Goal: Use online tool/utility: Utilize a website feature to perform a specific function

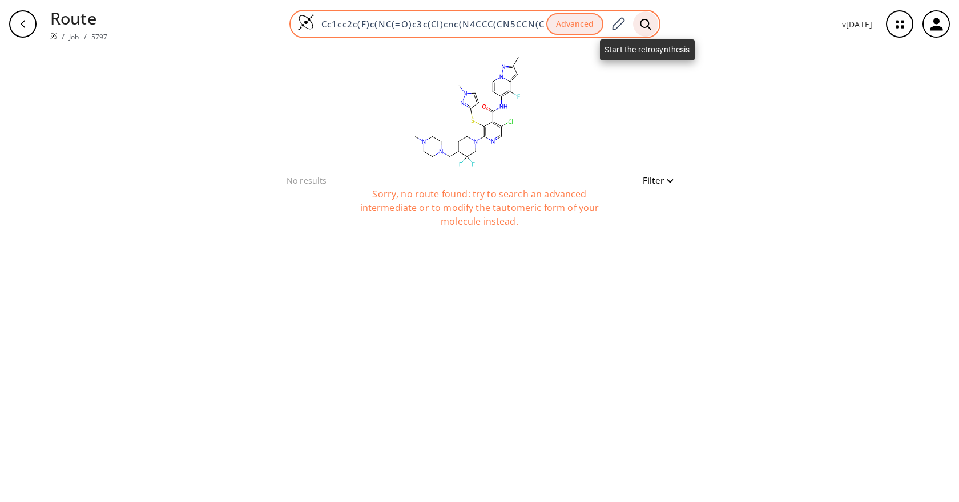
click at [655, 25] on div at bounding box center [645, 23] width 25 height 25
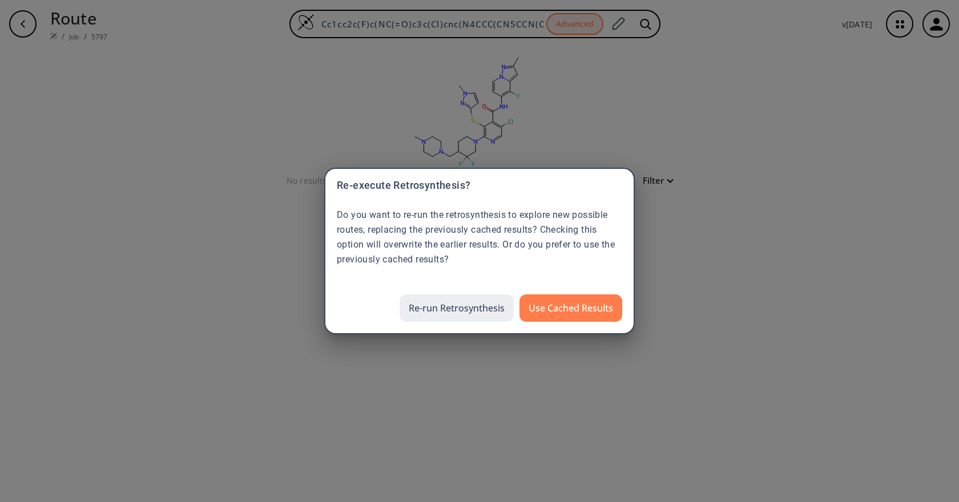
click at [461, 312] on button "Re-run Retrosynthesis" at bounding box center [457, 308] width 114 height 27
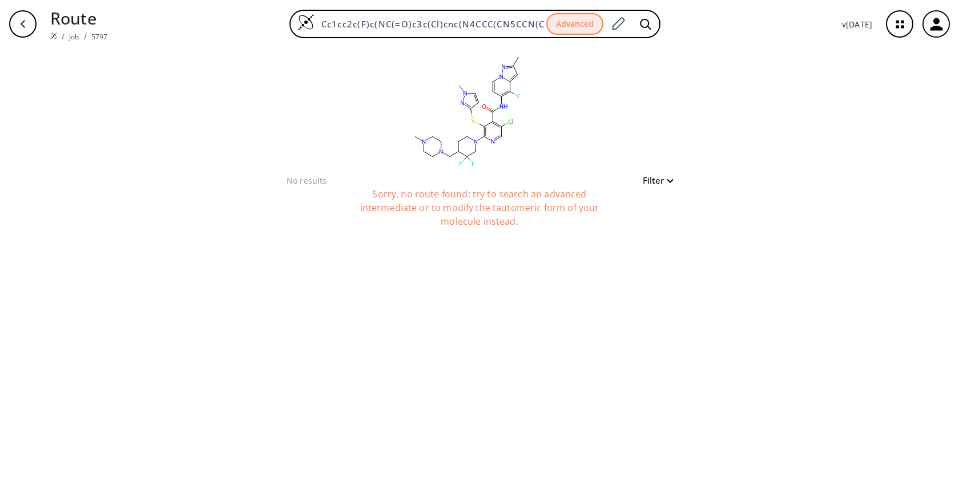
scroll to position [0, 171]
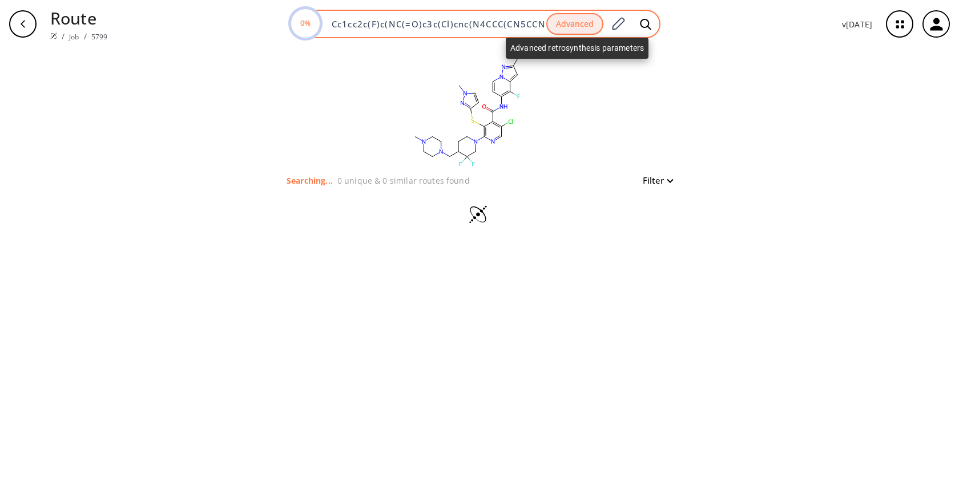
click at [570, 30] on button "Advanced" at bounding box center [574, 24] width 57 height 22
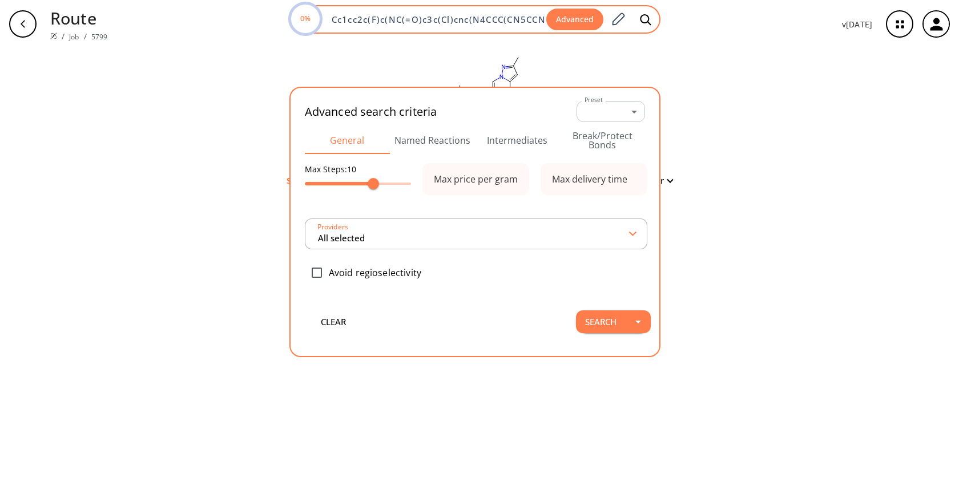
scroll to position [0, 182]
type input "All selected"
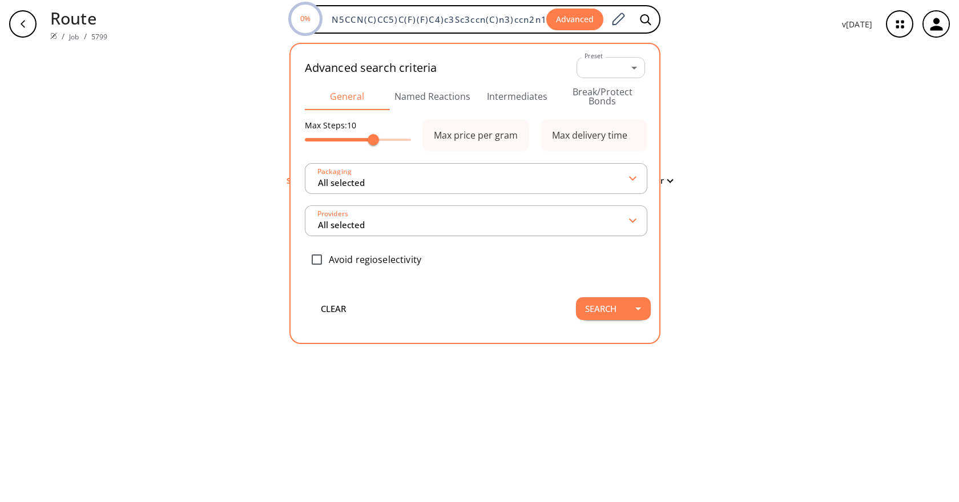
click at [511, 94] on button "Intermediates" at bounding box center [517, 96] width 85 height 27
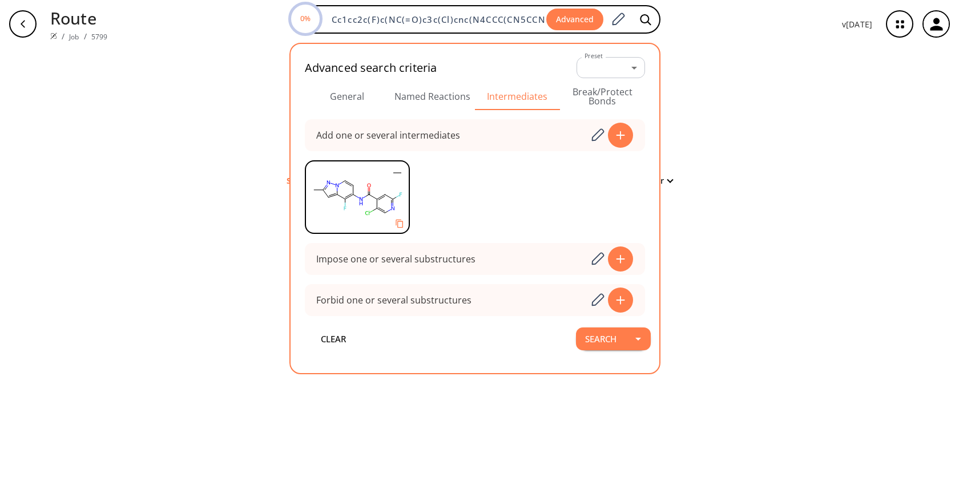
drag, startPoint x: 693, startPoint y: 121, endPoint x: 692, endPoint y: 113, distance: 8.1
click at [693, 121] on div "clear Searching... 0 unique & 0 similar routes found Filter" at bounding box center [479, 275] width 959 height 454
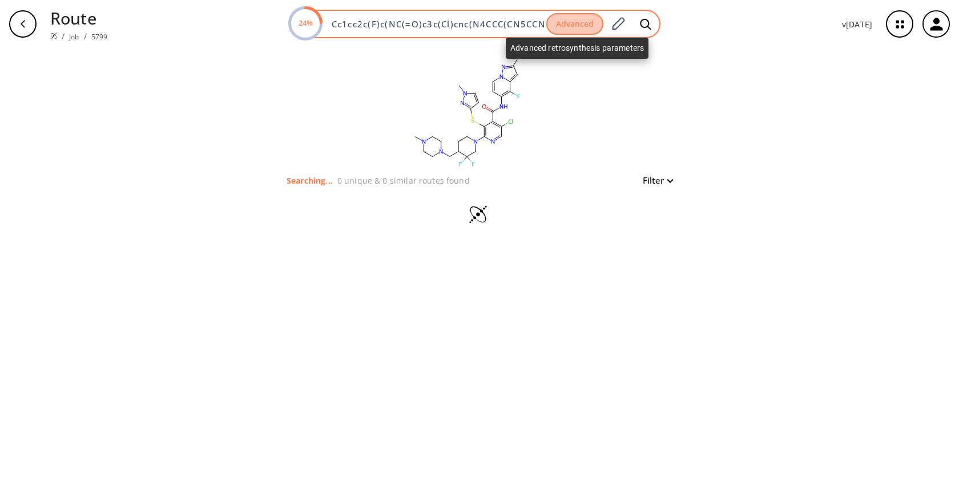
click at [571, 29] on button "Advanced" at bounding box center [574, 24] width 57 height 22
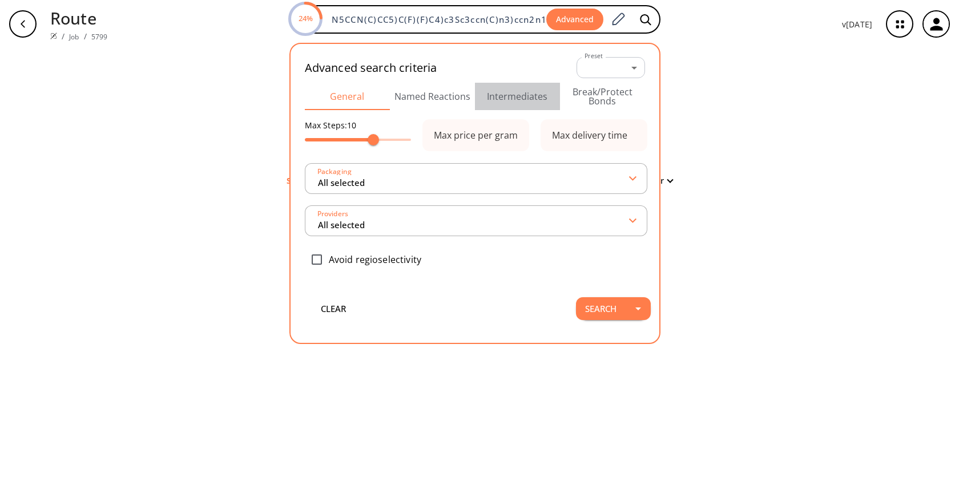
click at [547, 98] on button "Intermediates" at bounding box center [517, 96] width 85 height 27
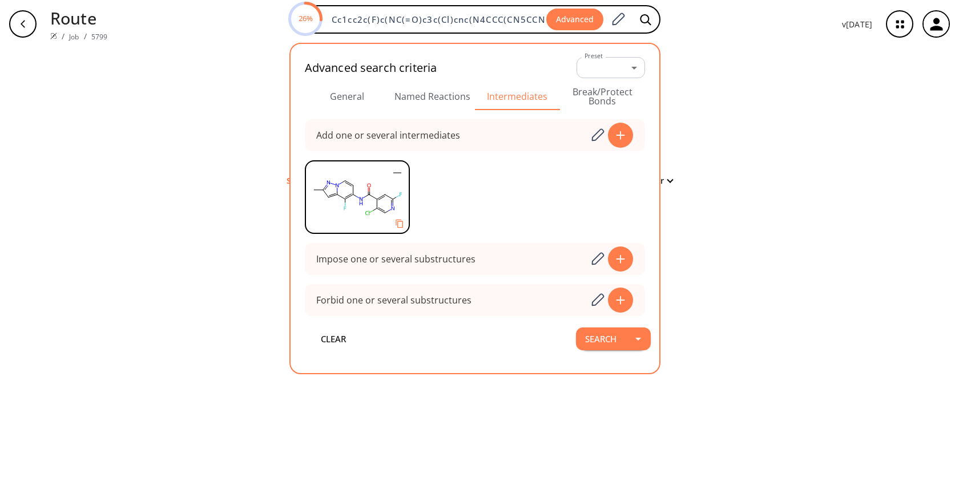
click at [692, 188] on div "clear Searching... 0 unique & 0 similar routes found Filter" at bounding box center [479, 275] width 959 height 454
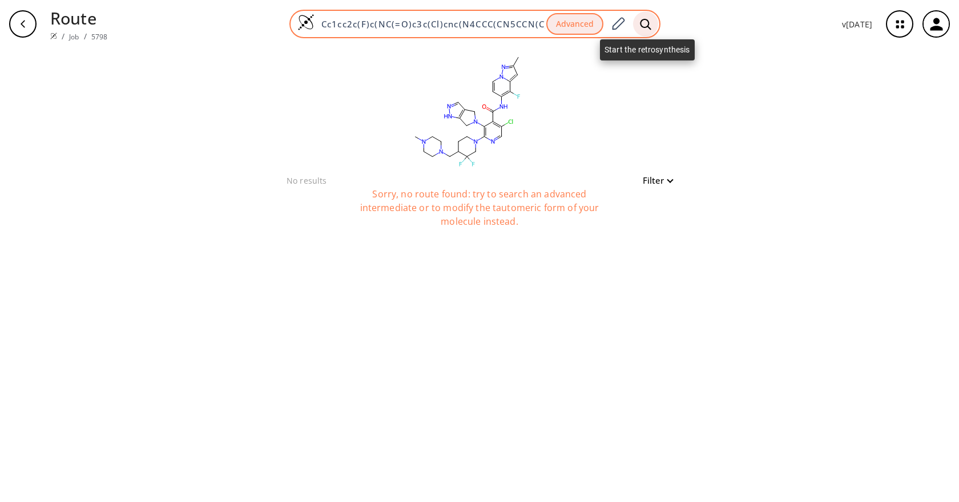
click at [642, 24] on icon at bounding box center [645, 23] width 11 height 11
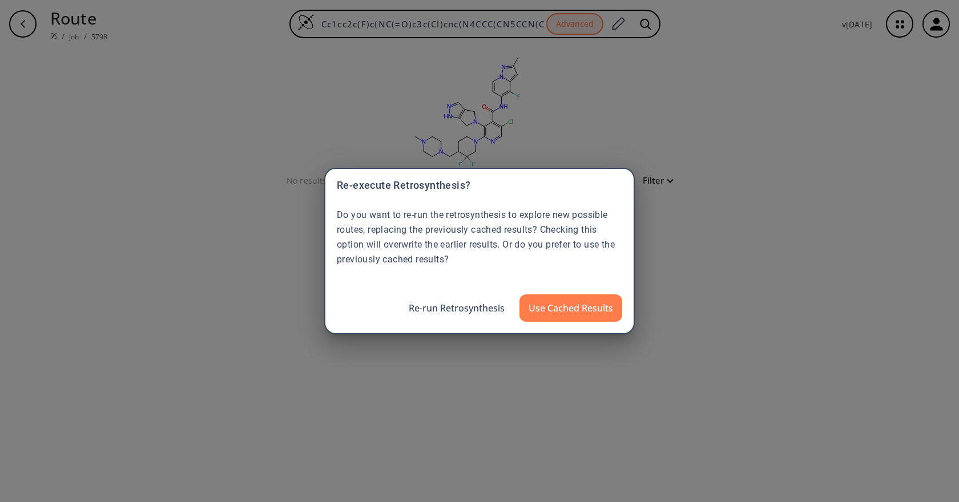
click at [446, 311] on button "Re-run Retrosynthesis" at bounding box center [457, 308] width 114 height 27
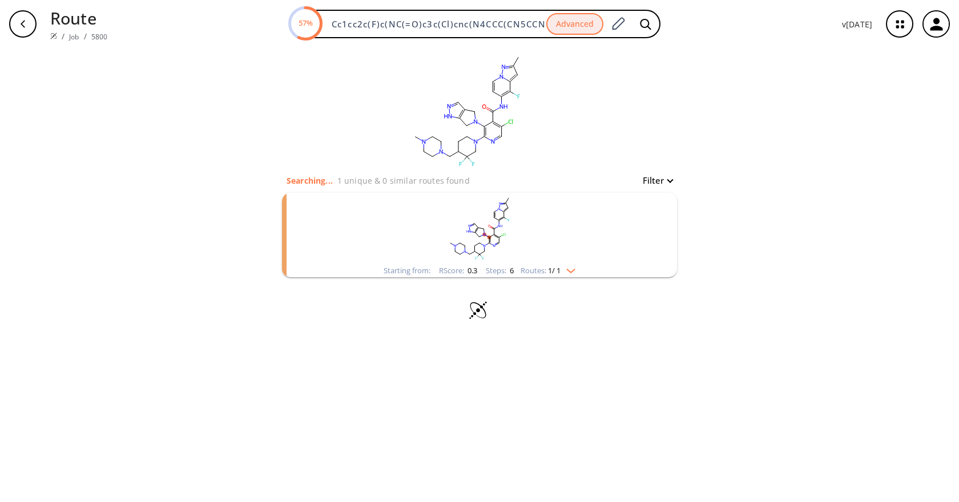
click at [568, 261] on rect "clusters" at bounding box center [479, 228] width 297 height 71
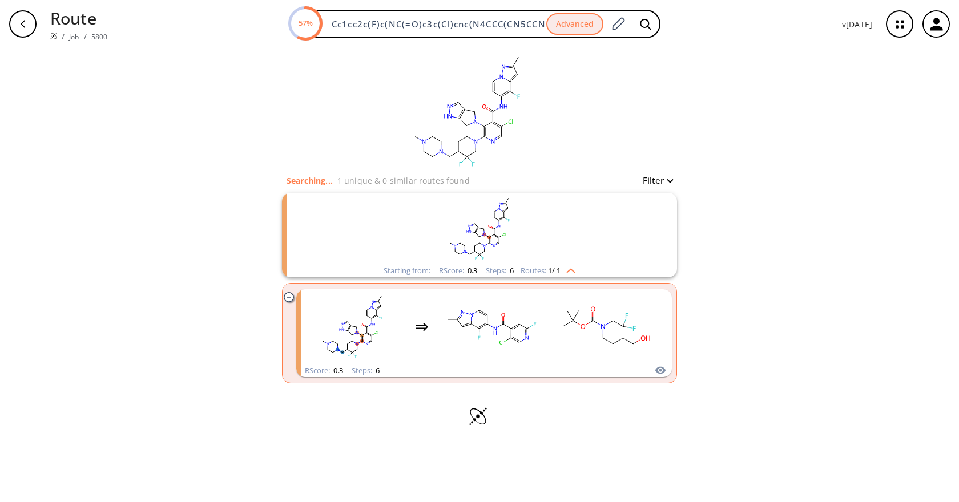
click at [568, 261] on rect "clusters" at bounding box center [479, 228] width 297 height 71
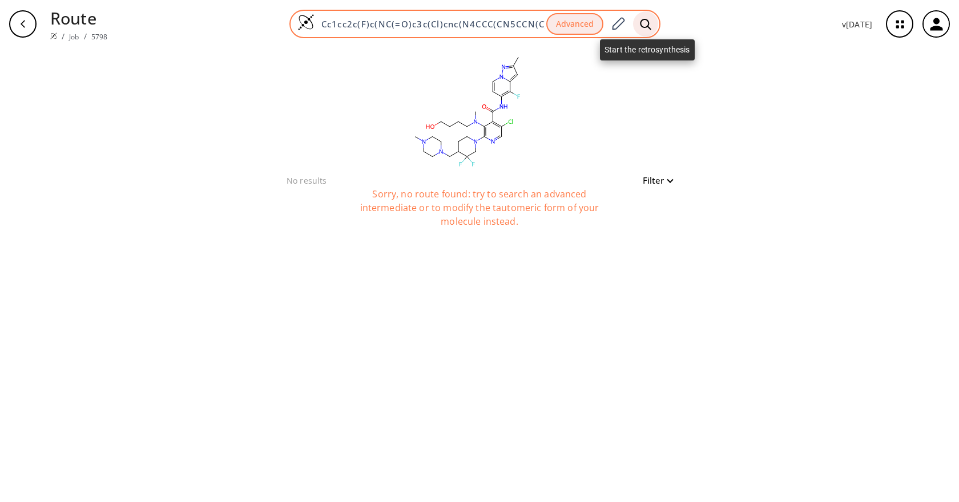
click at [640, 25] on div at bounding box center [645, 23] width 25 height 25
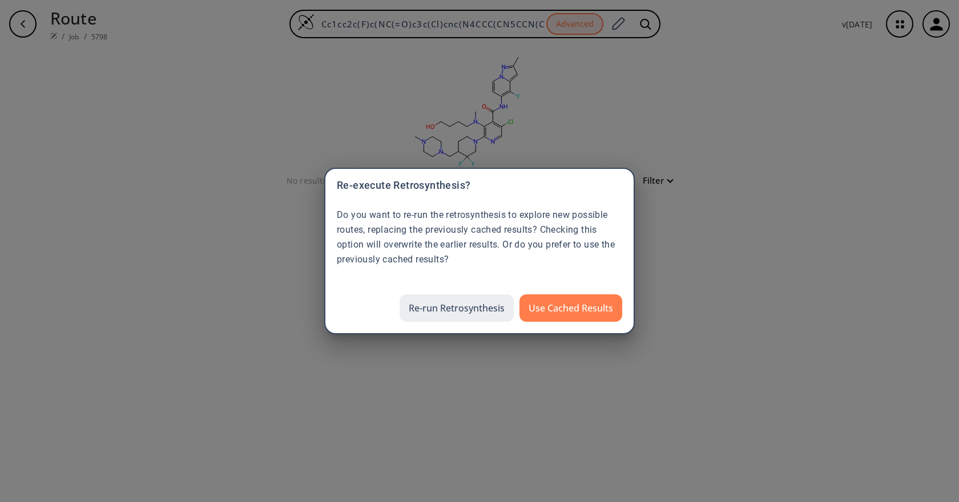
click at [469, 316] on button "Re-run Retrosynthesis" at bounding box center [457, 308] width 114 height 27
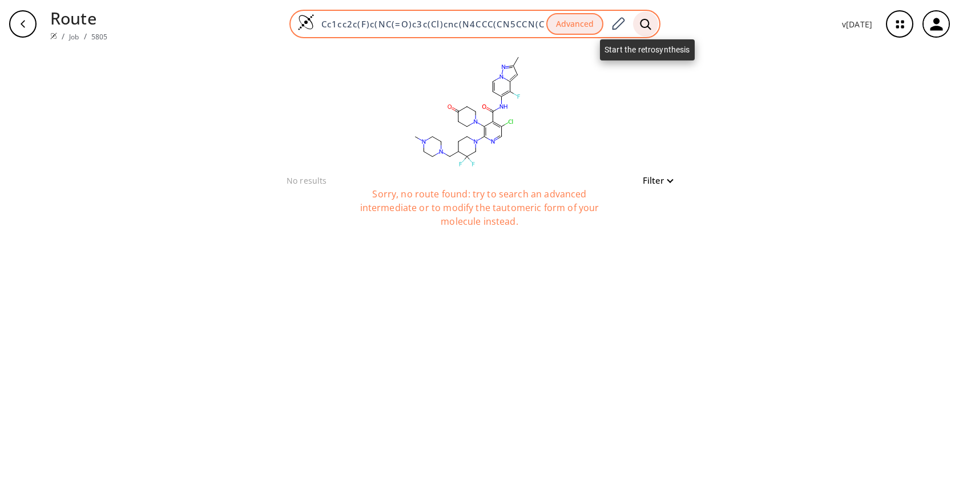
click at [646, 23] on icon at bounding box center [645, 24] width 11 height 12
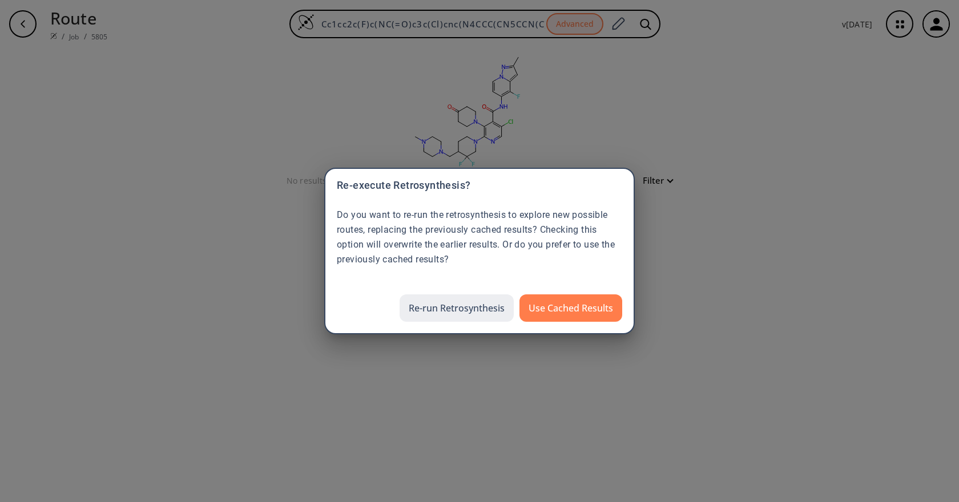
click at [457, 304] on button "Re-run Retrosynthesis" at bounding box center [457, 308] width 114 height 27
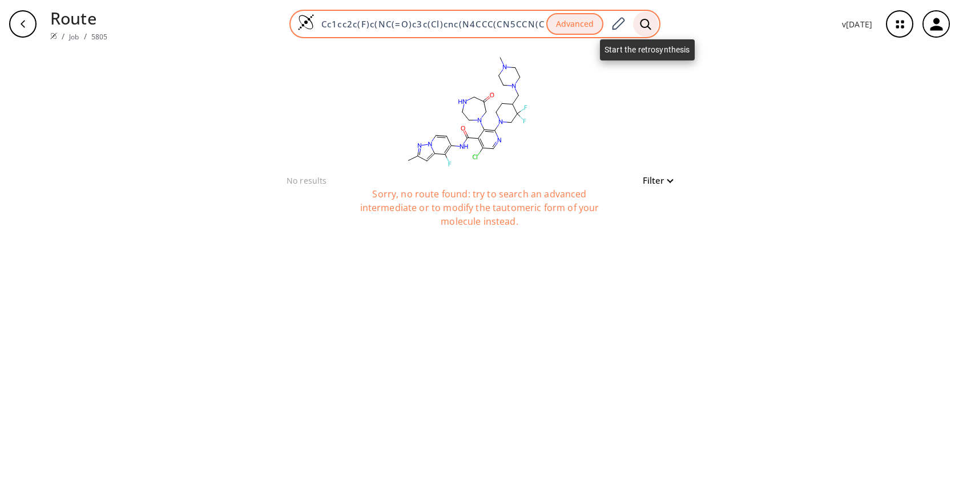
click at [651, 26] on icon at bounding box center [645, 24] width 11 height 12
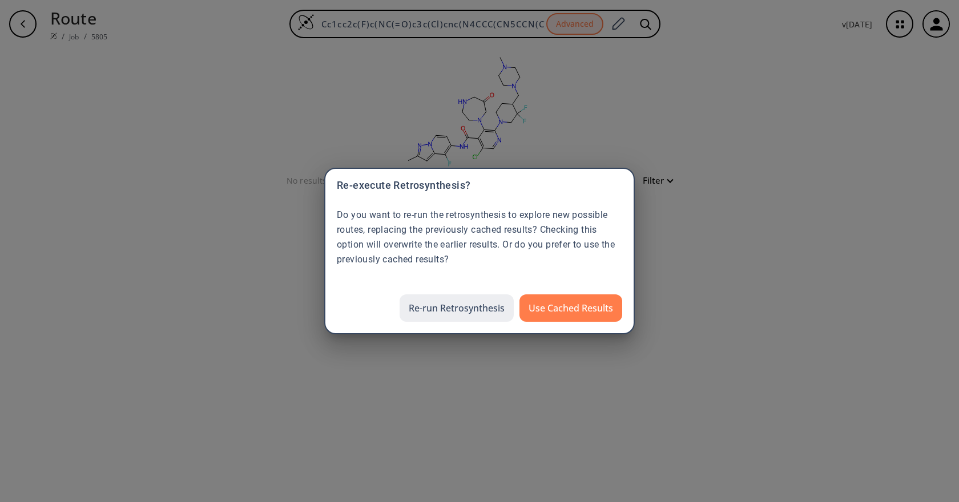
click at [451, 312] on button "Re-run Retrosynthesis" at bounding box center [457, 308] width 114 height 27
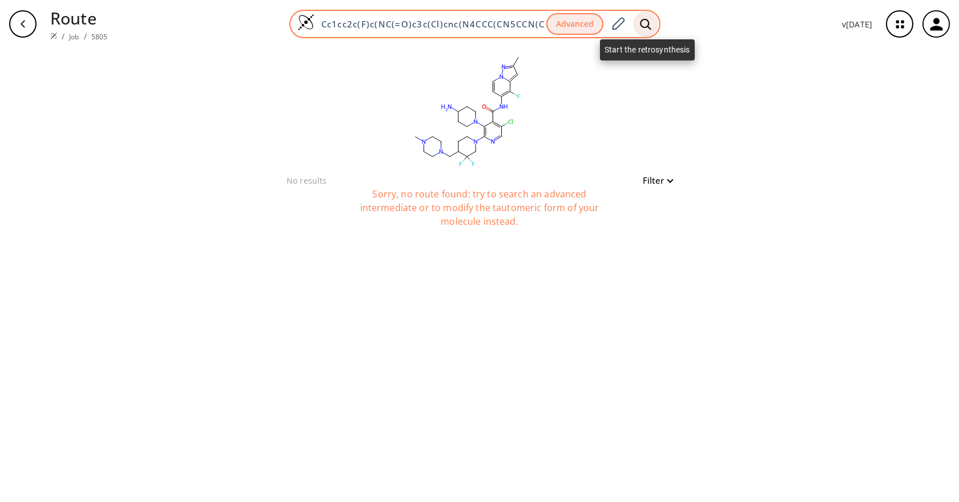
click at [650, 27] on icon at bounding box center [645, 23] width 11 height 11
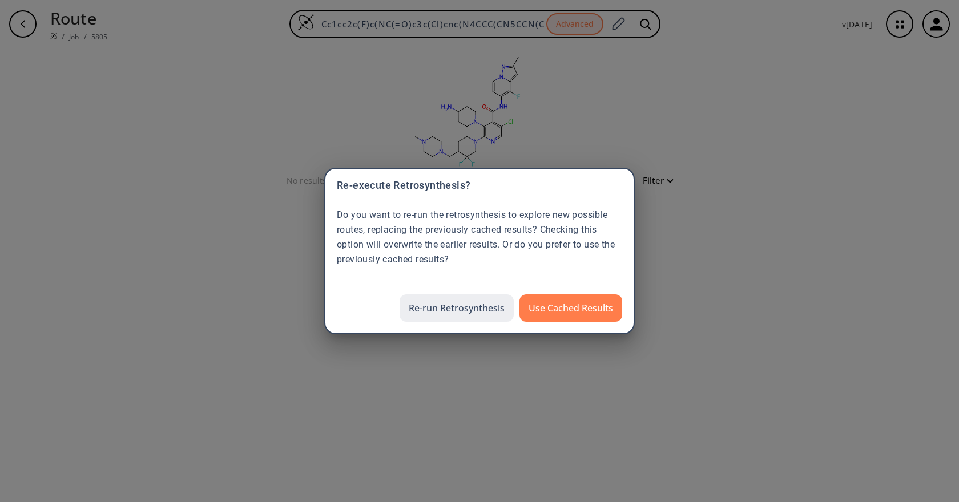
click at [457, 308] on button "Re-run Retrosynthesis" at bounding box center [457, 308] width 114 height 27
click at [441, 312] on button "Re-run Retrosynthesis" at bounding box center [457, 308] width 114 height 27
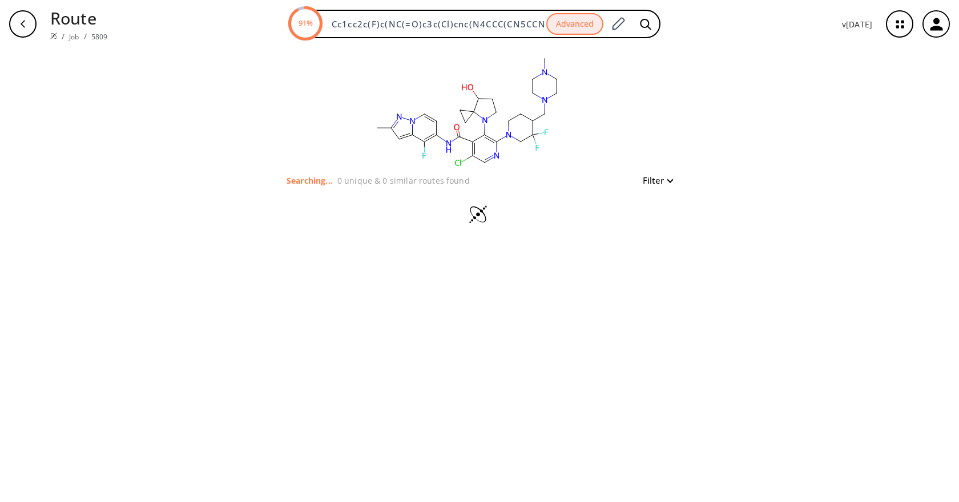
click at [757, 98] on div "clear Searching... 0 unique & 0 similar routes found Filter" at bounding box center [479, 275] width 959 height 454
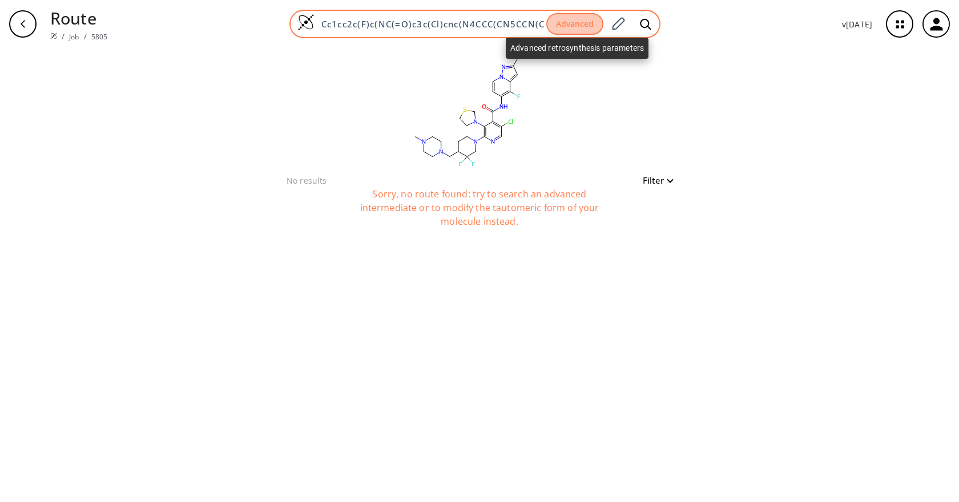
click at [592, 26] on button "Advanced" at bounding box center [574, 24] width 57 height 22
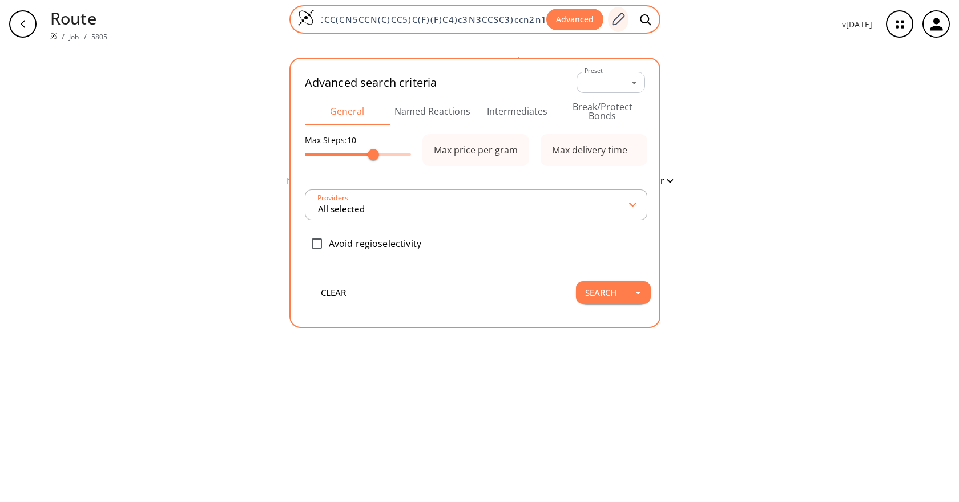
type input "All selected"
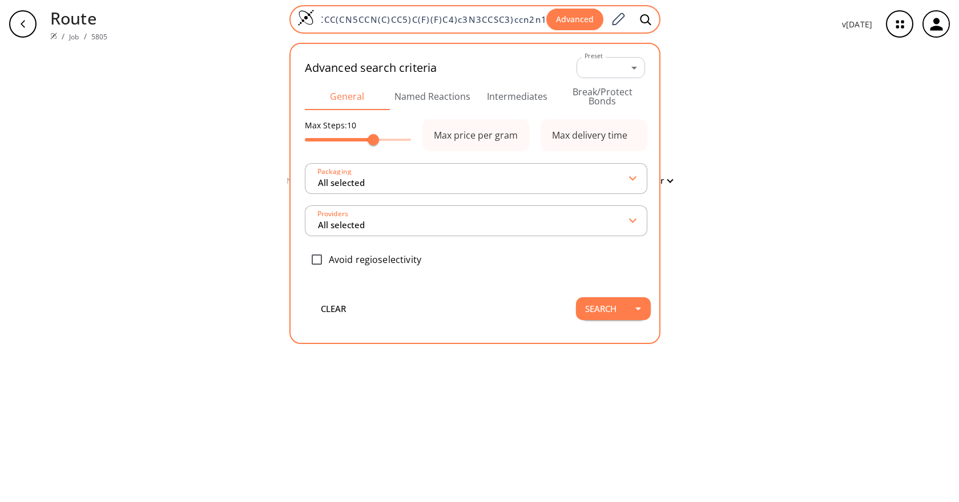
click at [631, 19] on div "Advanced" at bounding box center [602, 19] width 112 height 25
click at [641, 17] on icon at bounding box center [645, 20] width 11 height 12
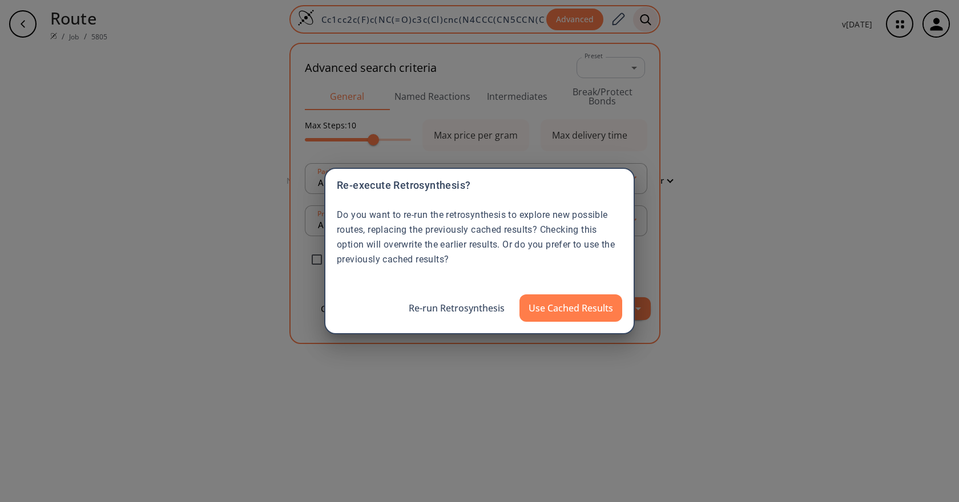
scroll to position [0, 0]
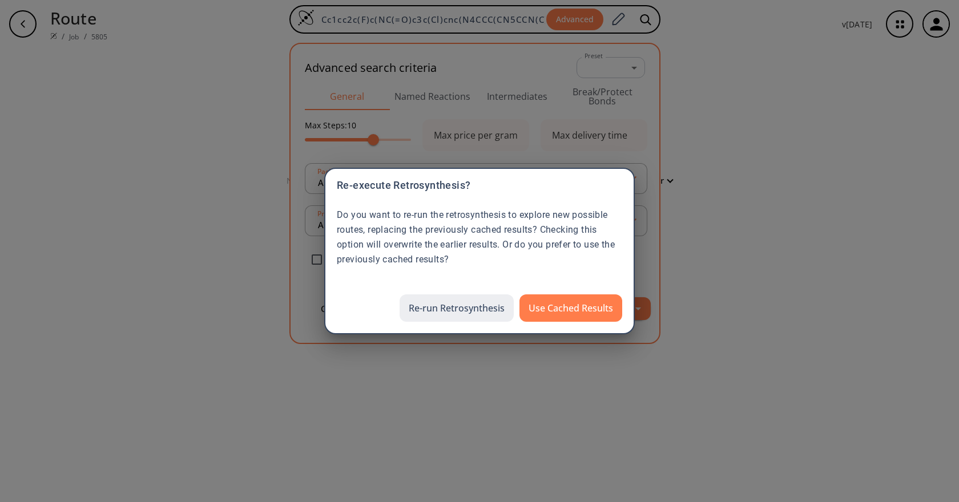
click at [501, 312] on button "Re-run Retrosynthesis" at bounding box center [457, 308] width 114 height 27
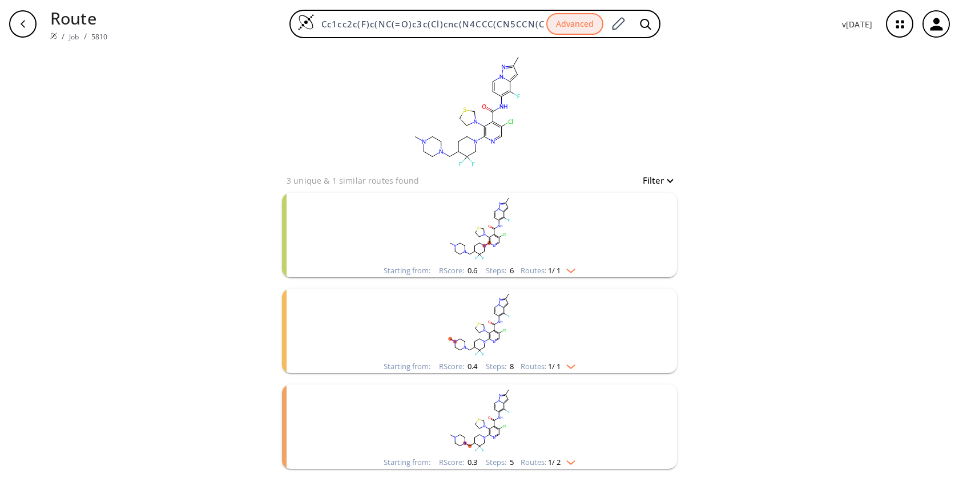
click at [592, 246] on rect "clusters" at bounding box center [479, 228] width 297 height 71
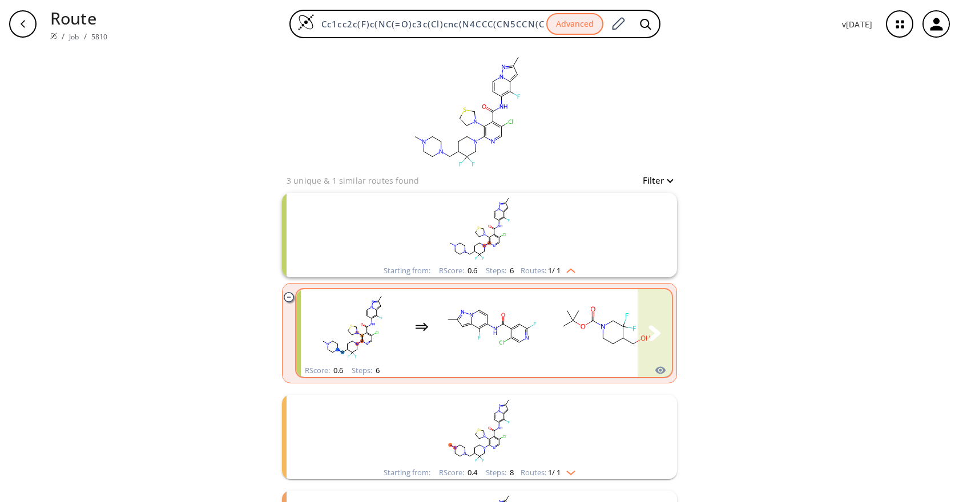
click at [432, 319] on div "clusters" at bounding box center [707, 326] width 813 height 75
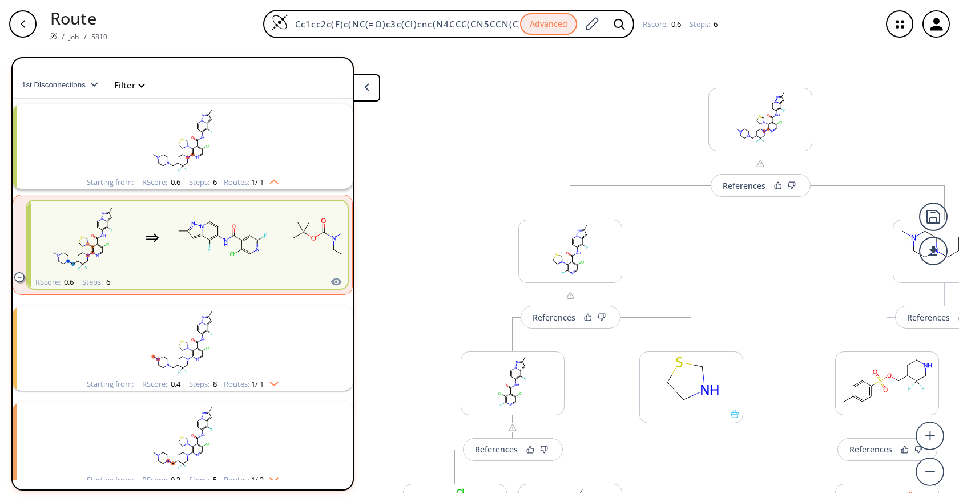
drag, startPoint x: 760, startPoint y: 293, endPoint x: 636, endPoint y: 295, distance: 123.9
click at [636, 295] on div "References More routes from here References More routes from here References Mo…" at bounding box center [570, 270] width 1141 height 445
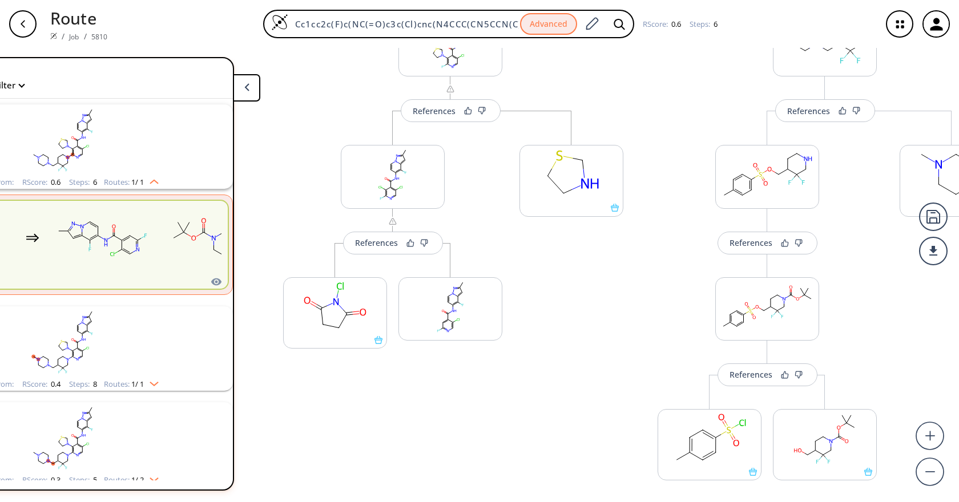
scroll to position [308, 0]
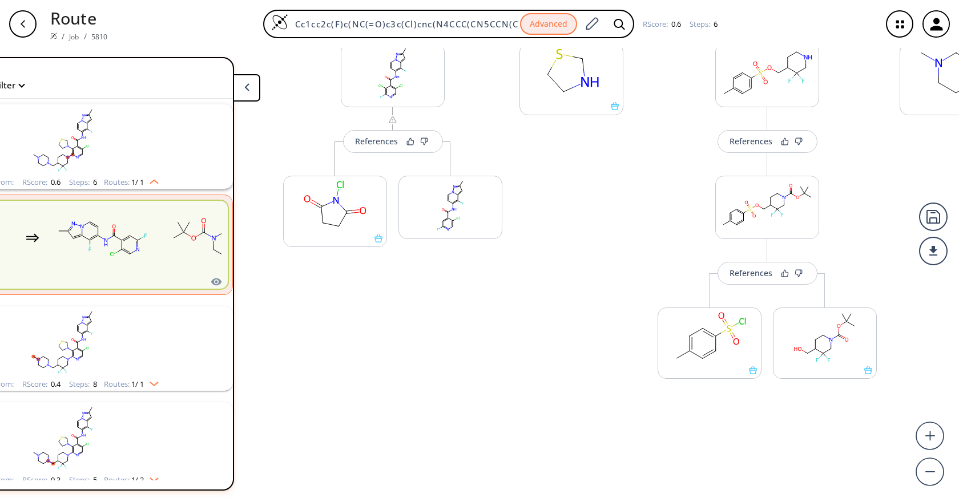
click at [22, 26] on icon "button" at bounding box center [22, 23] width 9 height 9
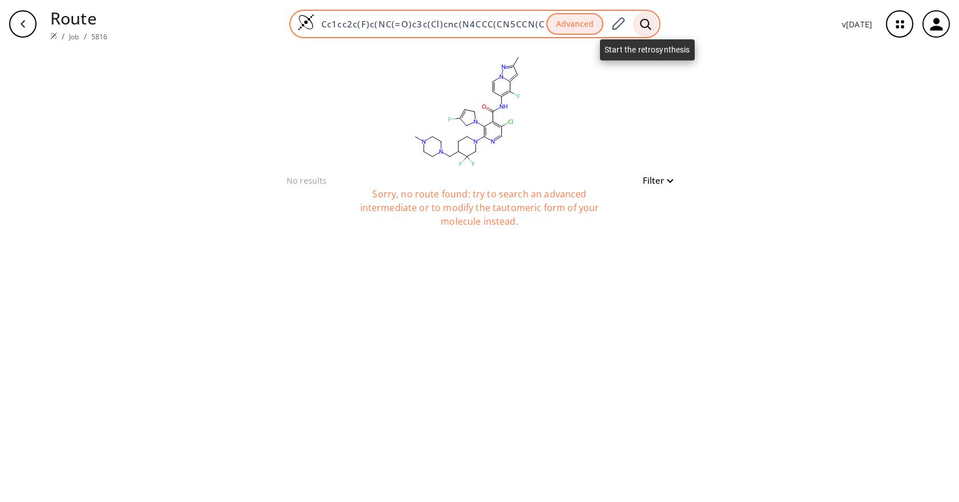
click at [640, 25] on icon at bounding box center [645, 24] width 11 height 12
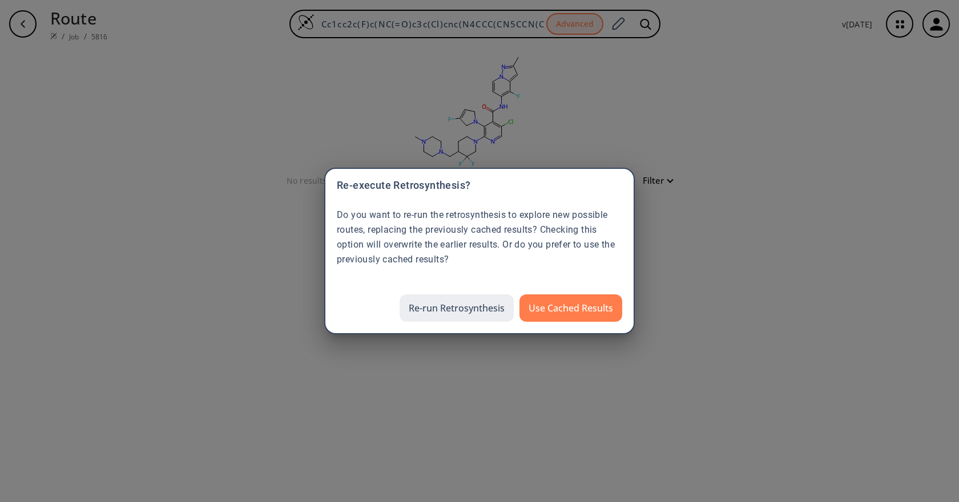
click at [432, 305] on button "Re-run Retrosynthesis" at bounding box center [457, 308] width 114 height 27
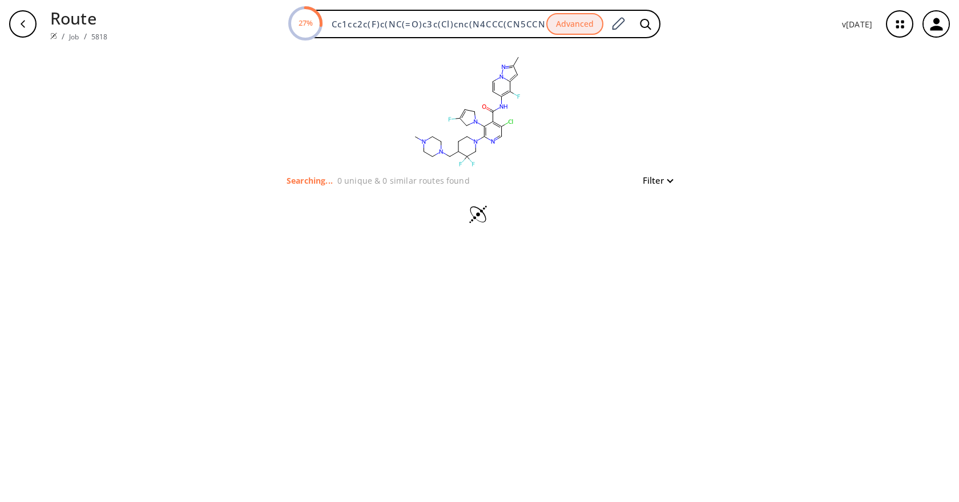
click at [789, 101] on div "clear Searching... 0 unique & 0 similar routes found Filter" at bounding box center [479, 275] width 959 height 454
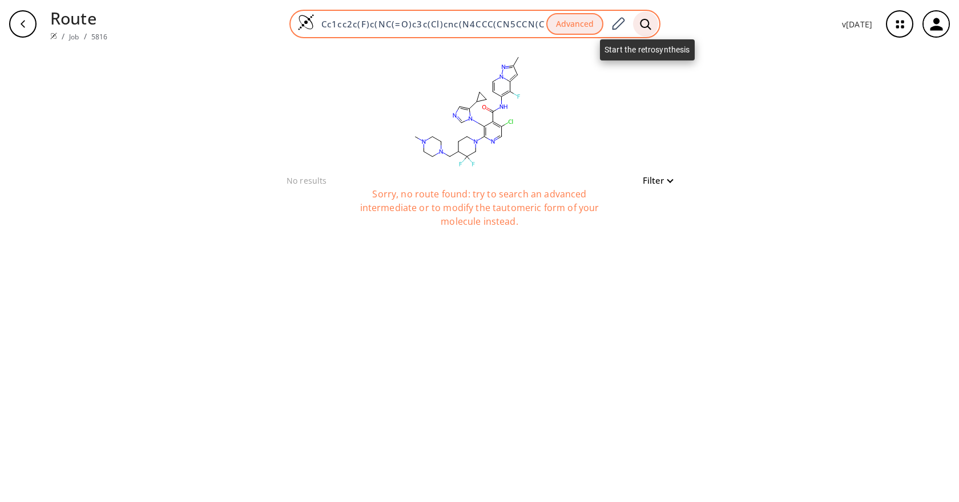
click at [643, 22] on icon at bounding box center [645, 24] width 11 height 12
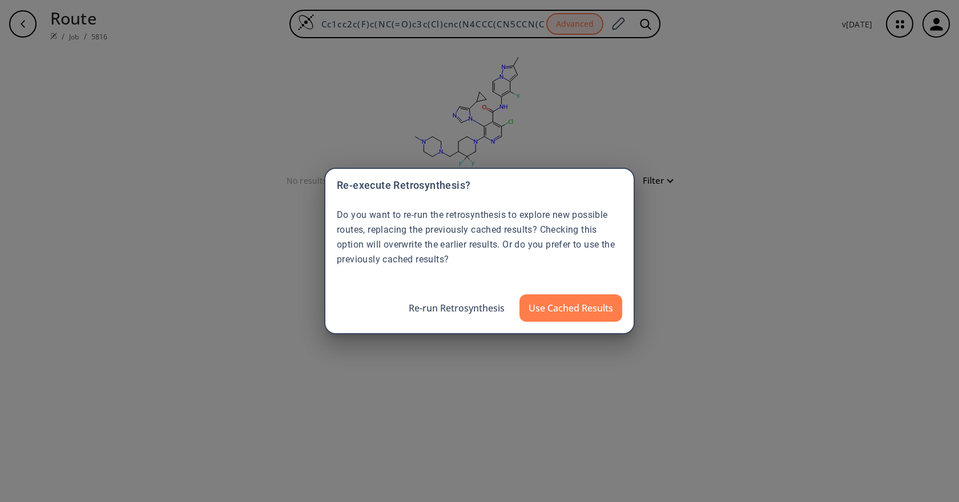
click at [458, 311] on button "Re-run Retrosynthesis" at bounding box center [457, 308] width 114 height 27
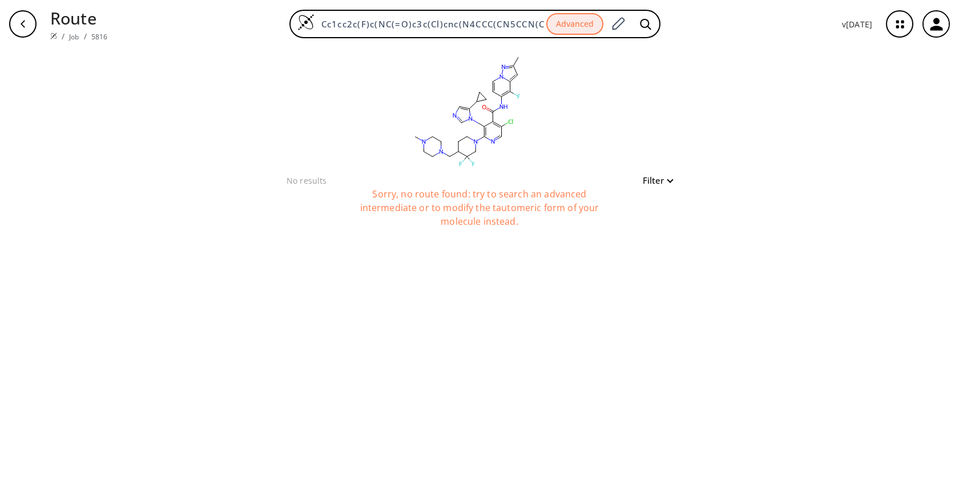
scroll to position [0, 186]
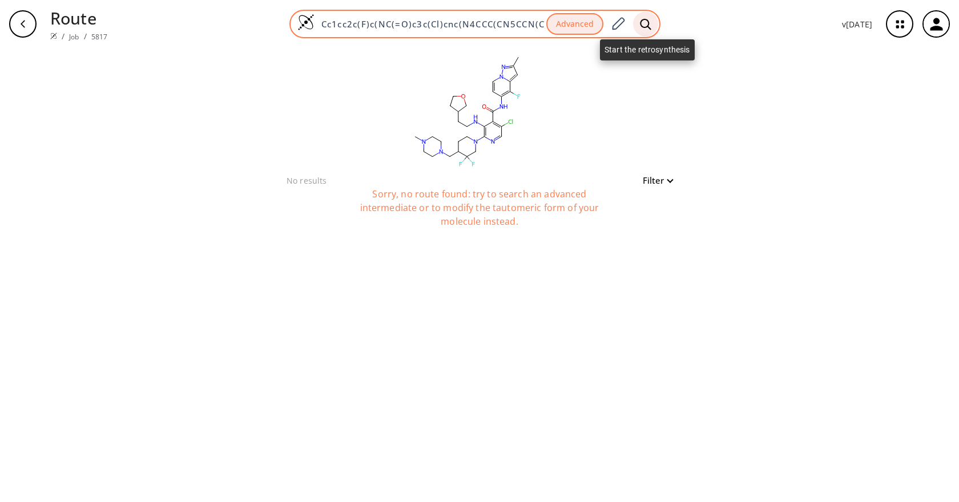
click at [648, 17] on div at bounding box center [645, 23] width 25 height 25
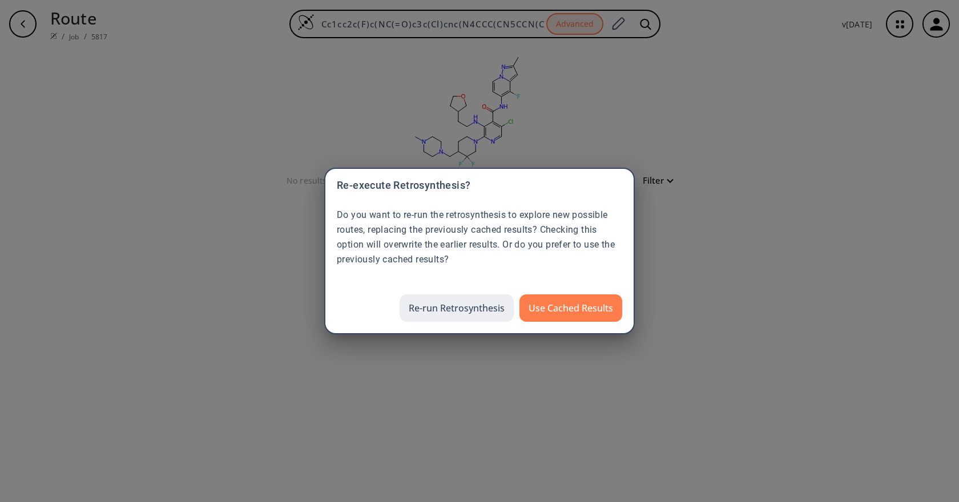
click at [446, 313] on button "Re-run Retrosynthesis" at bounding box center [457, 308] width 114 height 27
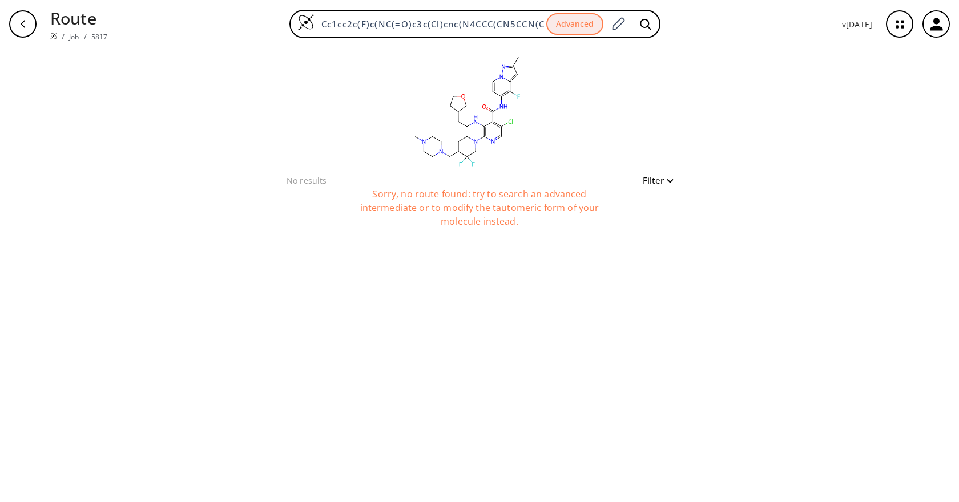
scroll to position [0, 178]
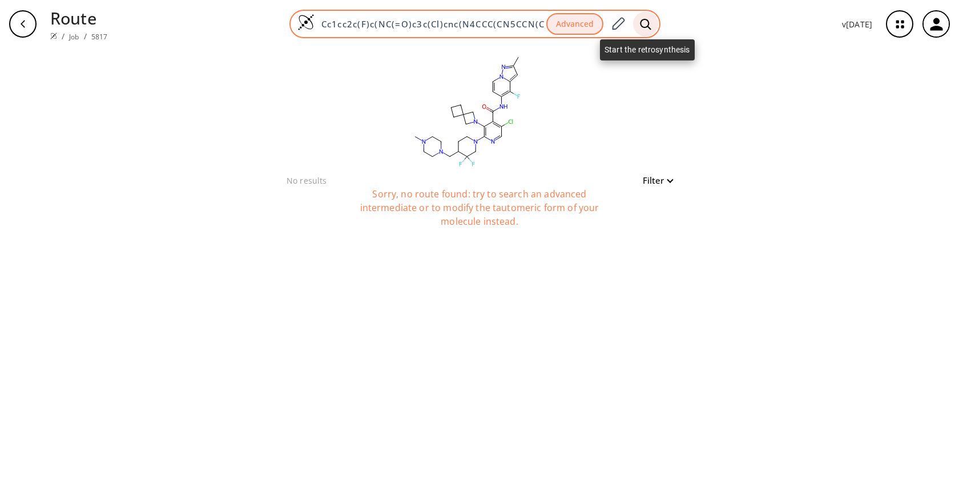
click at [649, 25] on icon at bounding box center [645, 23] width 11 height 11
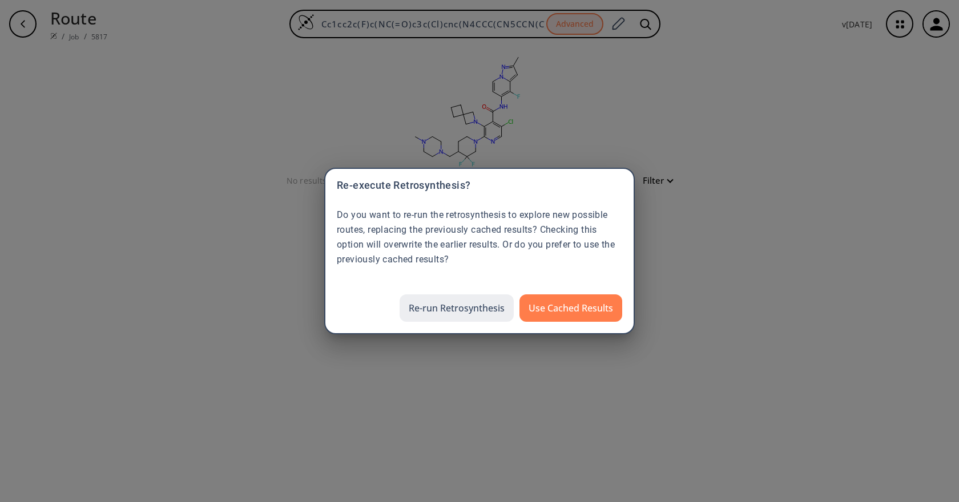
click at [434, 313] on button "Re-run Retrosynthesis" at bounding box center [457, 308] width 114 height 27
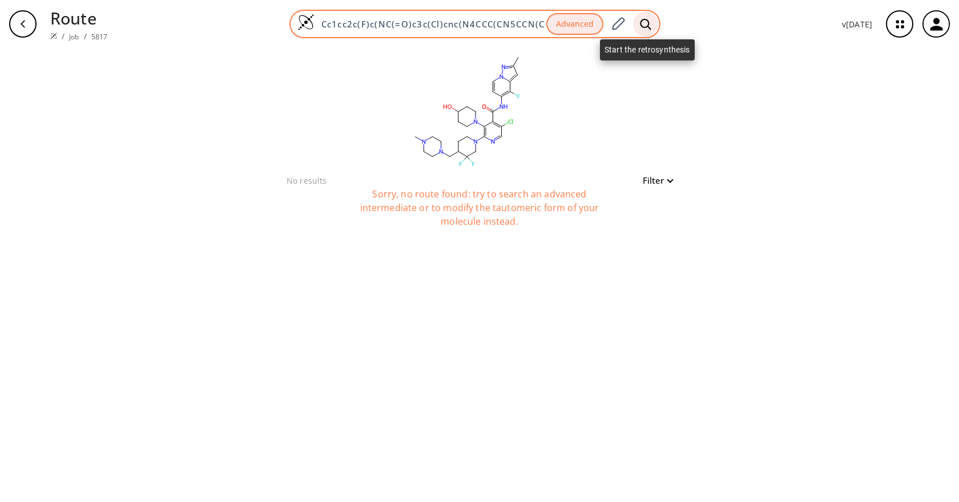
click at [644, 17] on div at bounding box center [645, 23] width 25 height 25
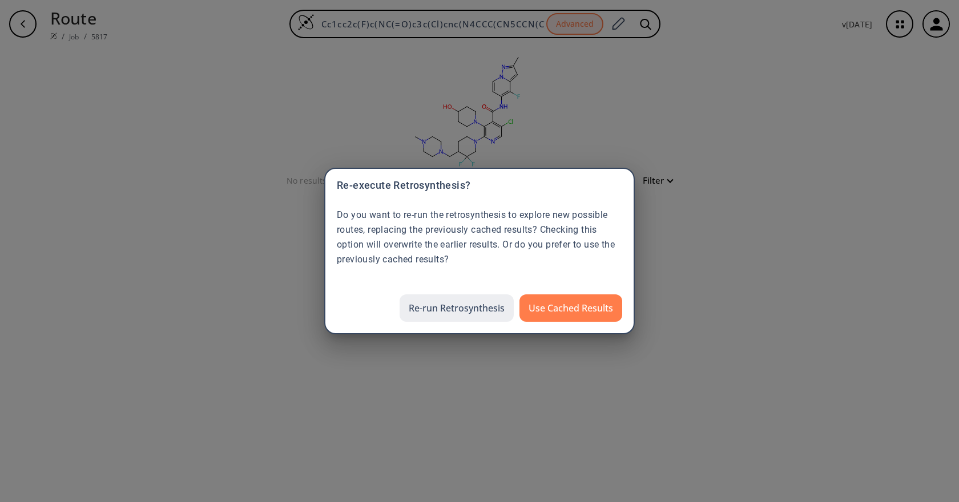
drag, startPoint x: 471, startPoint y: 312, endPoint x: 470, endPoint y: 299, distance: 12.6
click at [471, 312] on button "Re-run Retrosynthesis" at bounding box center [457, 308] width 114 height 27
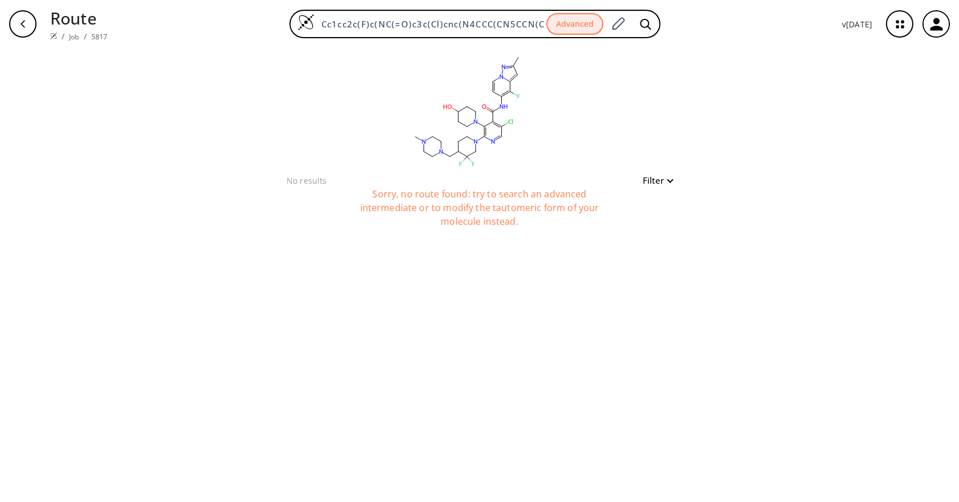
scroll to position [0, 178]
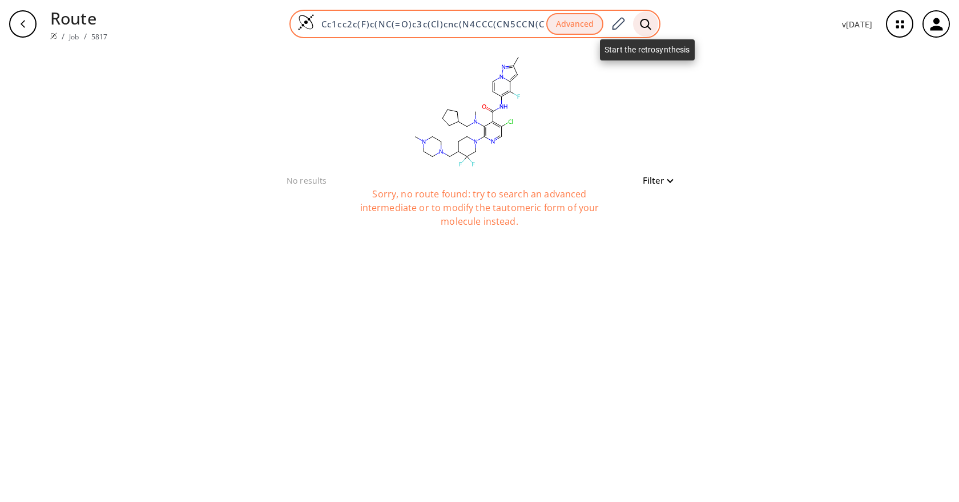
click at [642, 21] on icon at bounding box center [645, 23] width 11 height 11
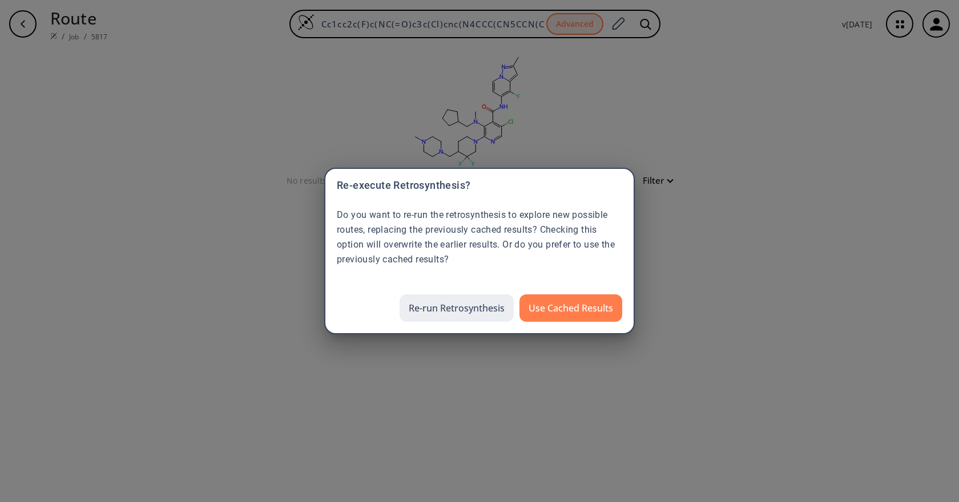
click at [458, 311] on button "Re-run Retrosynthesis" at bounding box center [457, 308] width 114 height 27
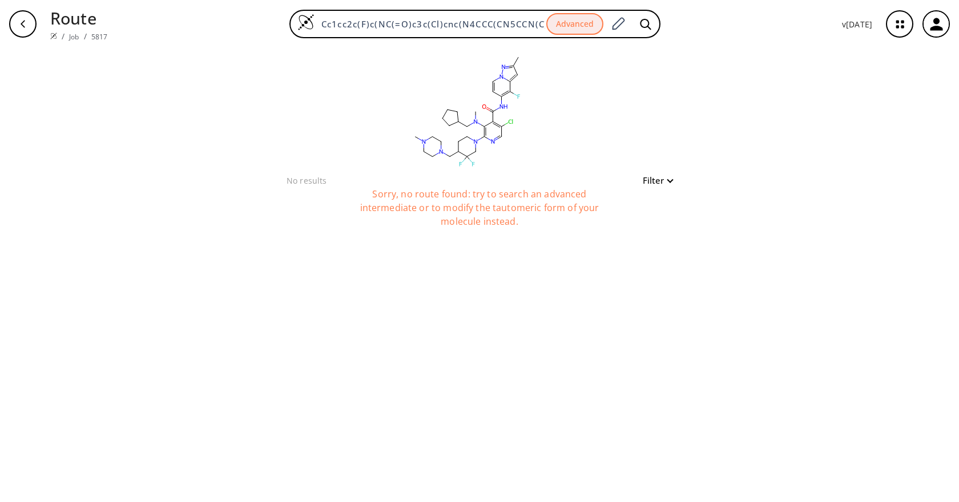
scroll to position [0, 183]
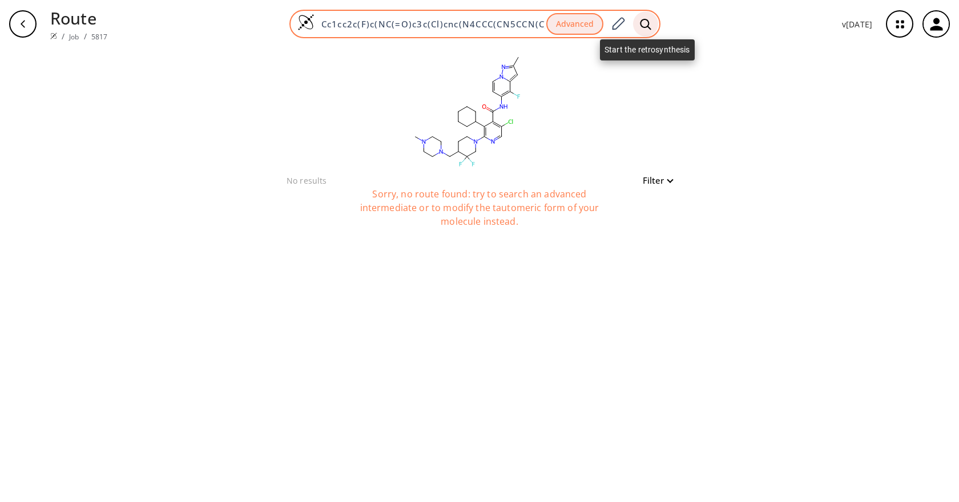
click at [640, 25] on div at bounding box center [645, 23] width 25 height 25
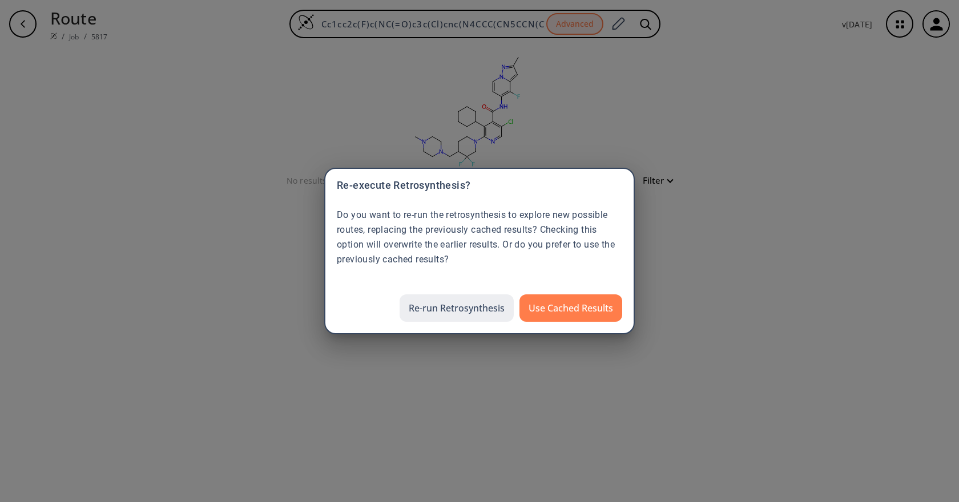
click at [479, 303] on button "Re-run Retrosynthesis" at bounding box center [457, 308] width 114 height 27
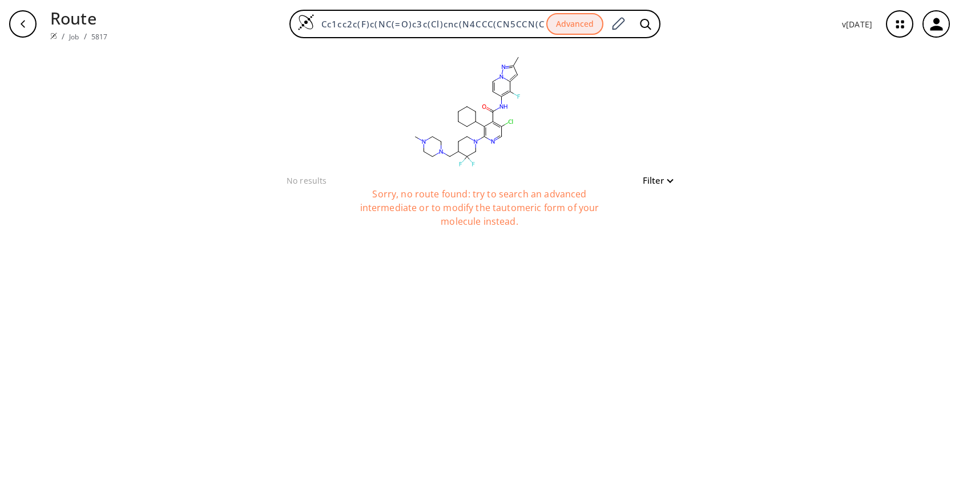
scroll to position [0, 163]
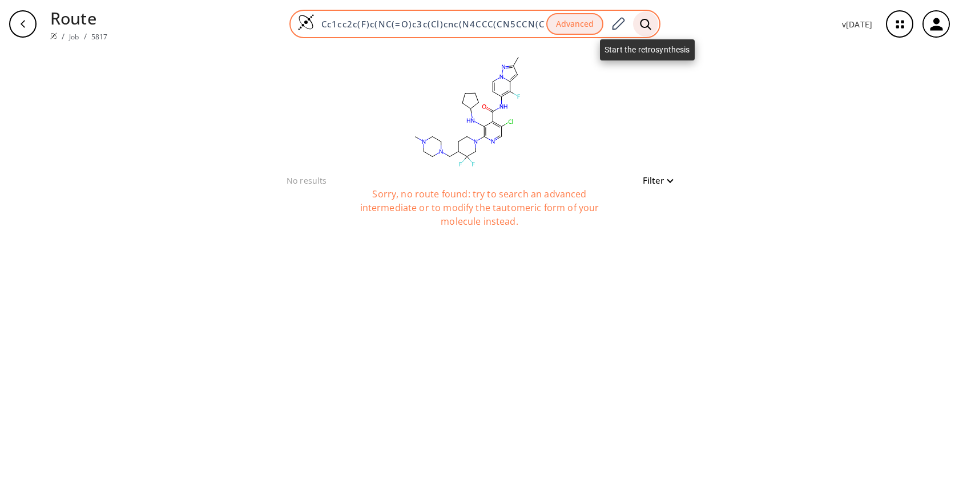
click at [650, 23] on icon at bounding box center [645, 23] width 11 height 11
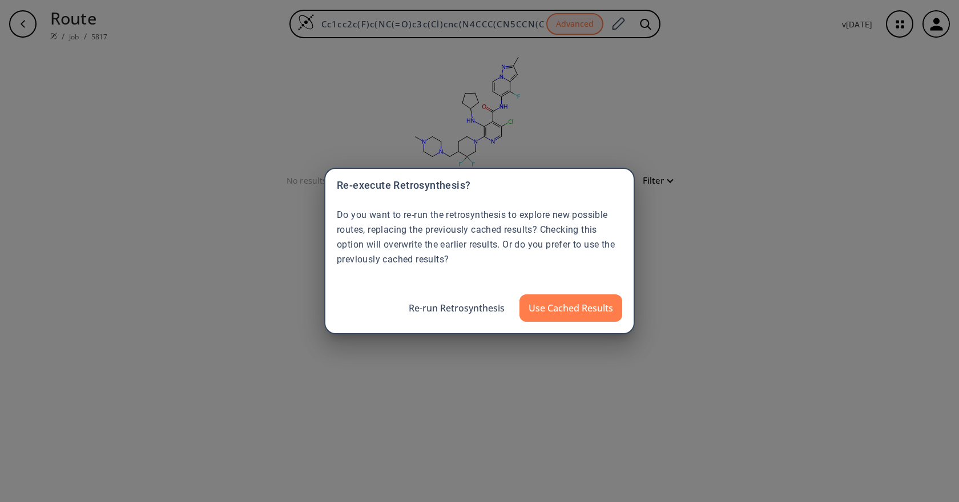
click at [461, 308] on button "Re-run Retrosynthesis" at bounding box center [457, 308] width 114 height 27
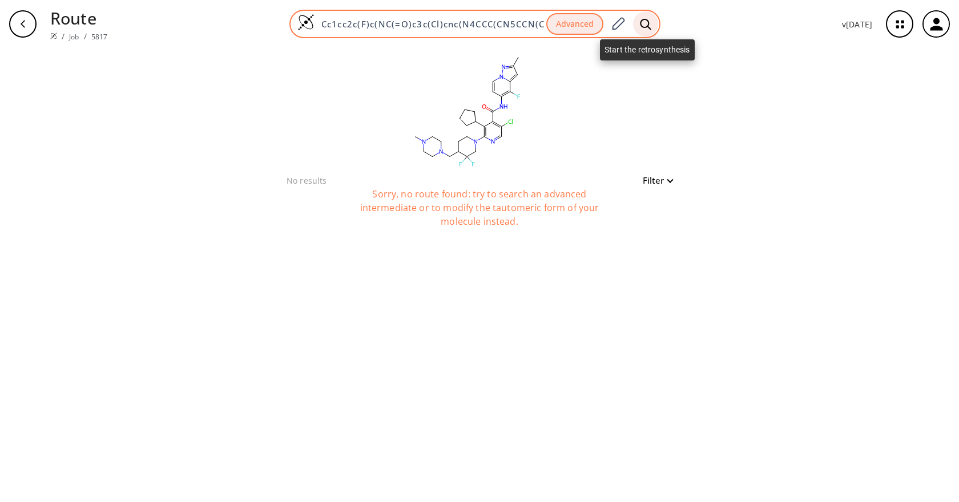
click at [653, 22] on div at bounding box center [645, 23] width 25 height 25
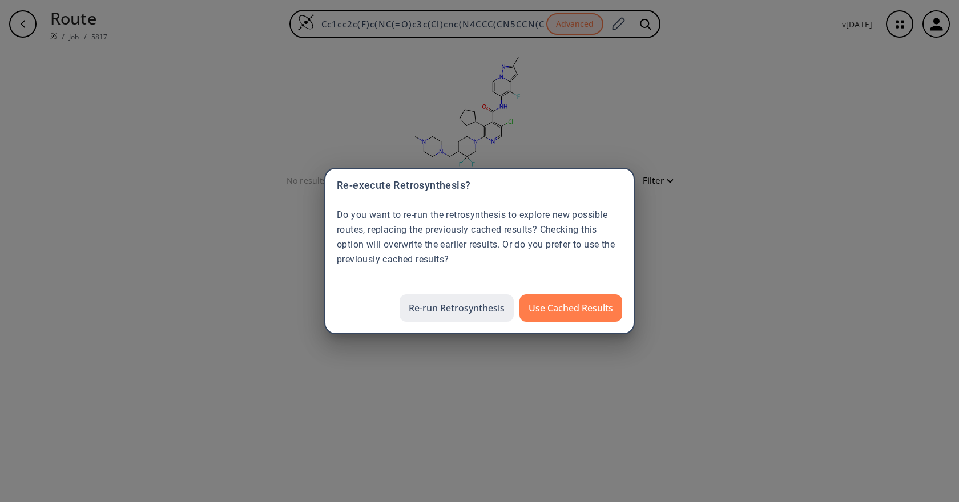
drag, startPoint x: 463, startPoint y: 303, endPoint x: 511, endPoint y: 212, distance: 102.7
click at [463, 303] on button "Re-run Retrosynthesis" at bounding box center [457, 308] width 114 height 27
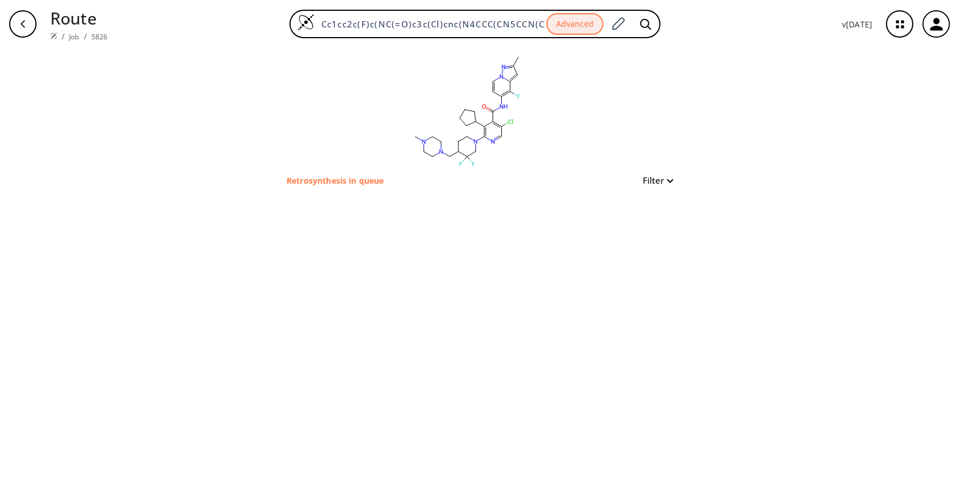
click at [772, 172] on div "clear Retrosynthesis in queue Filter" at bounding box center [479, 275] width 959 height 454
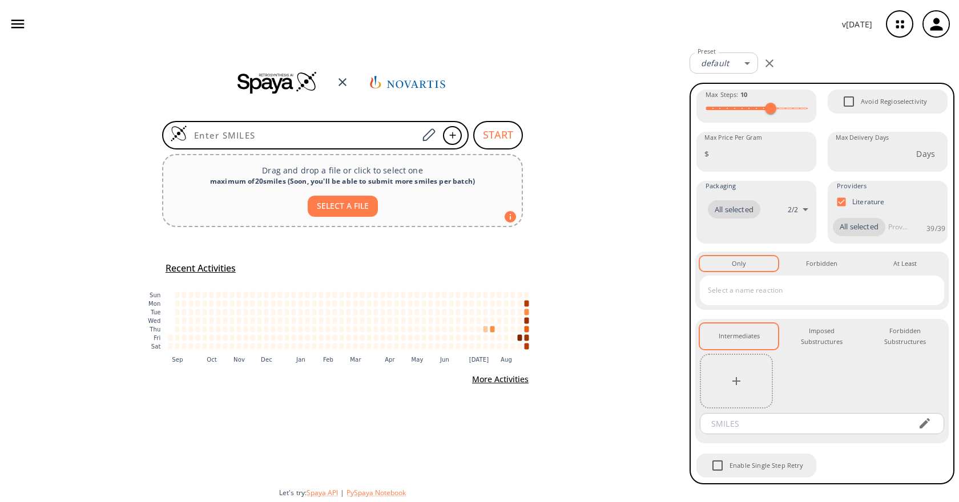
click at [513, 55] on div at bounding box center [342, 82] width 685 height 69
